Goal: Check status: Check status

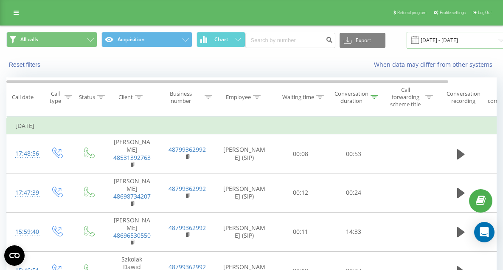
click at [431, 40] on input "[DATE] - [DATE]" at bounding box center [458, 40] width 103 height 17
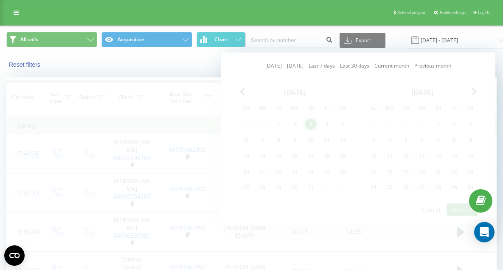
click at [272, 64] on link "[DATE]" at bounding box center [273, 66] width 17 height 8
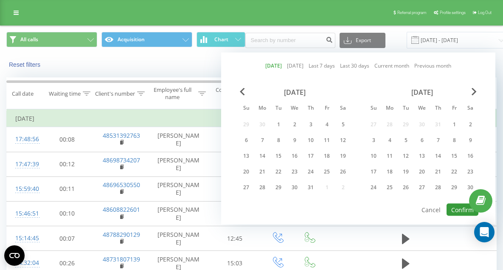
click at [461, 209] on button "Confirm" at bounding box center [463, 209] width 32 height 12
type input "[DATE] - [DATE]"
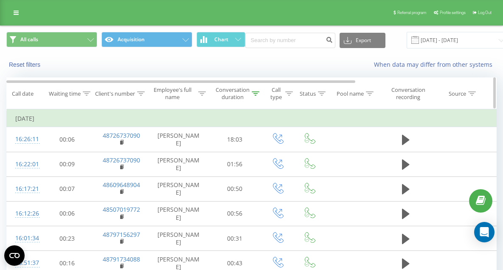
click at [222, 98] on div "Conversation duration" at bounding box center [233, 93] width 34 height 14
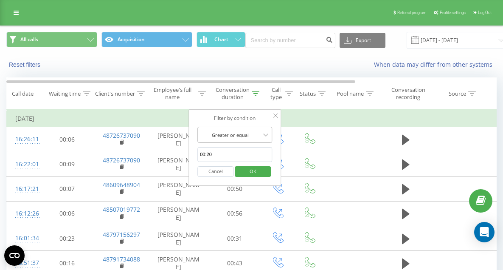
click at [240, 135] on div at bounding box center [230, 135] width 60 height 8
click at [326, 117] on td "[DATE]" at bounding box center [351, 118] width 688 height 17
click at [243, 172] on span "OK" at bounding box center [253, 170] width 24 height 13
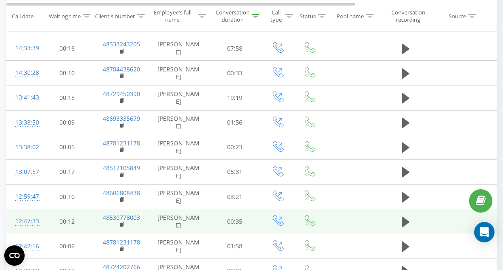
scroll to position [507, 0]
